Goal: Browse casually

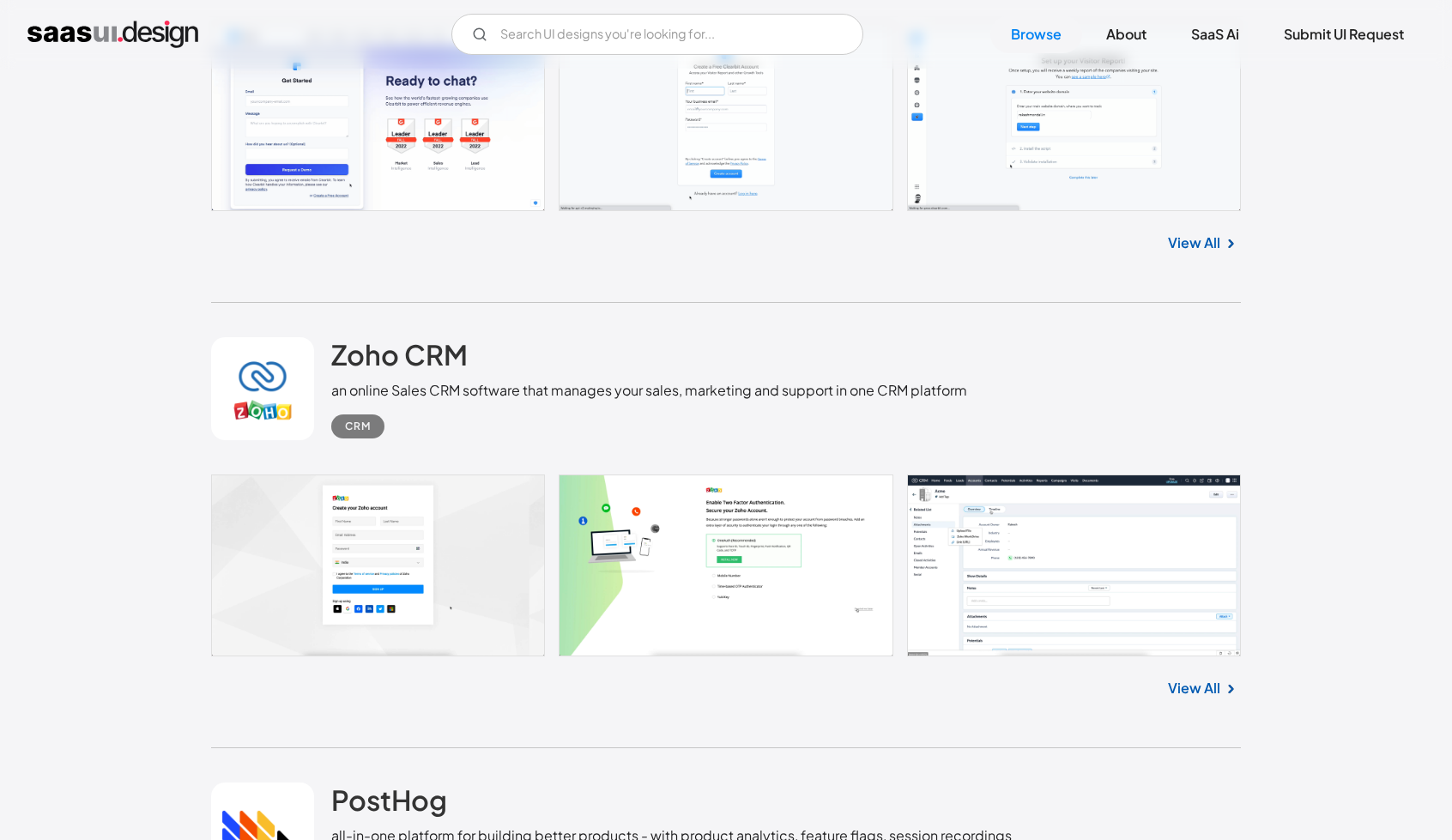
scroll to position [5747, 0]
click at [434, 365] on h2 "Zoho CRM" at bounding box center [399, 354] width 136 height 34
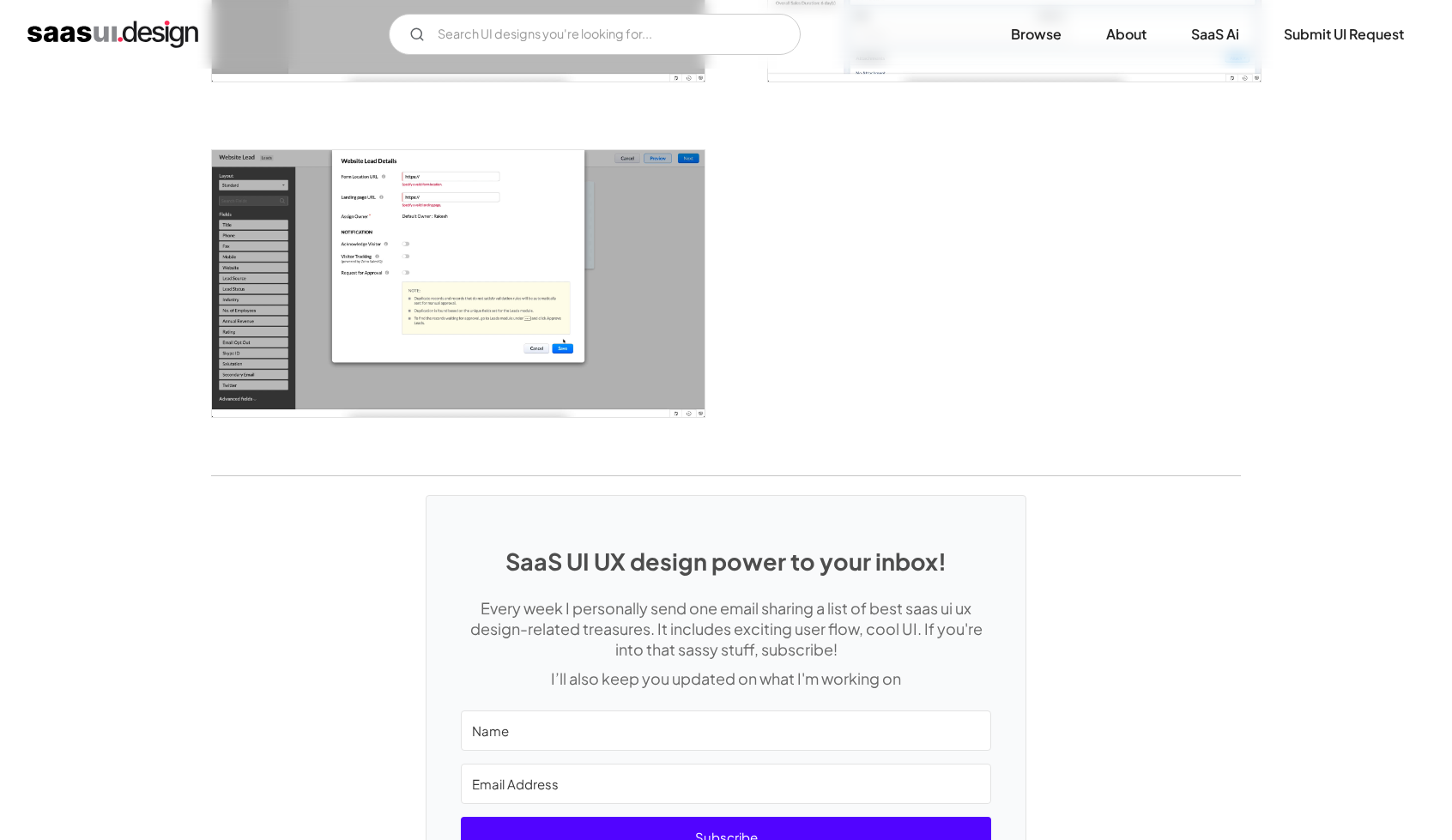
scroll to position [2316, 0]
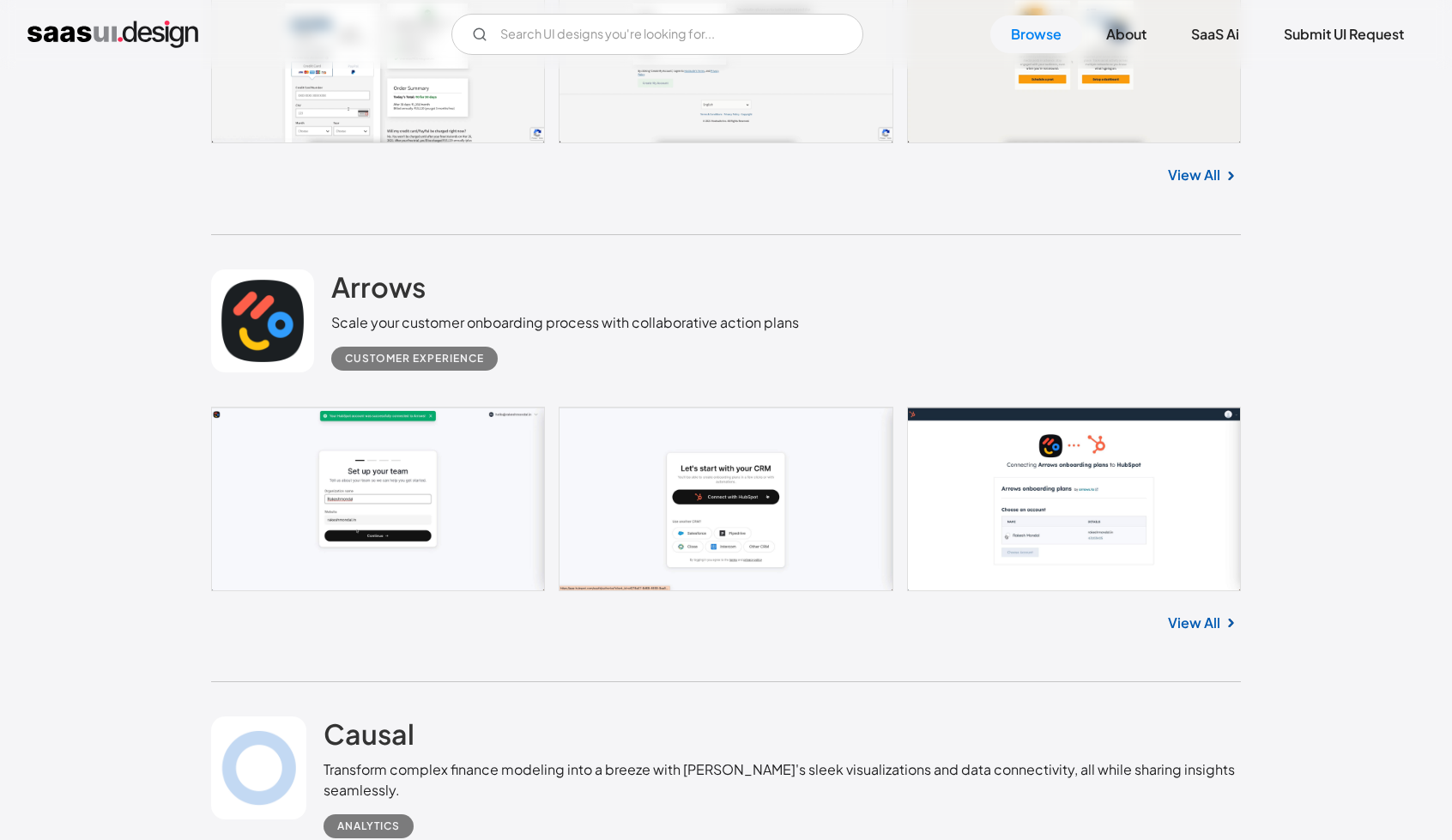
scroll to position [9007, 0]
